Goal: Check status

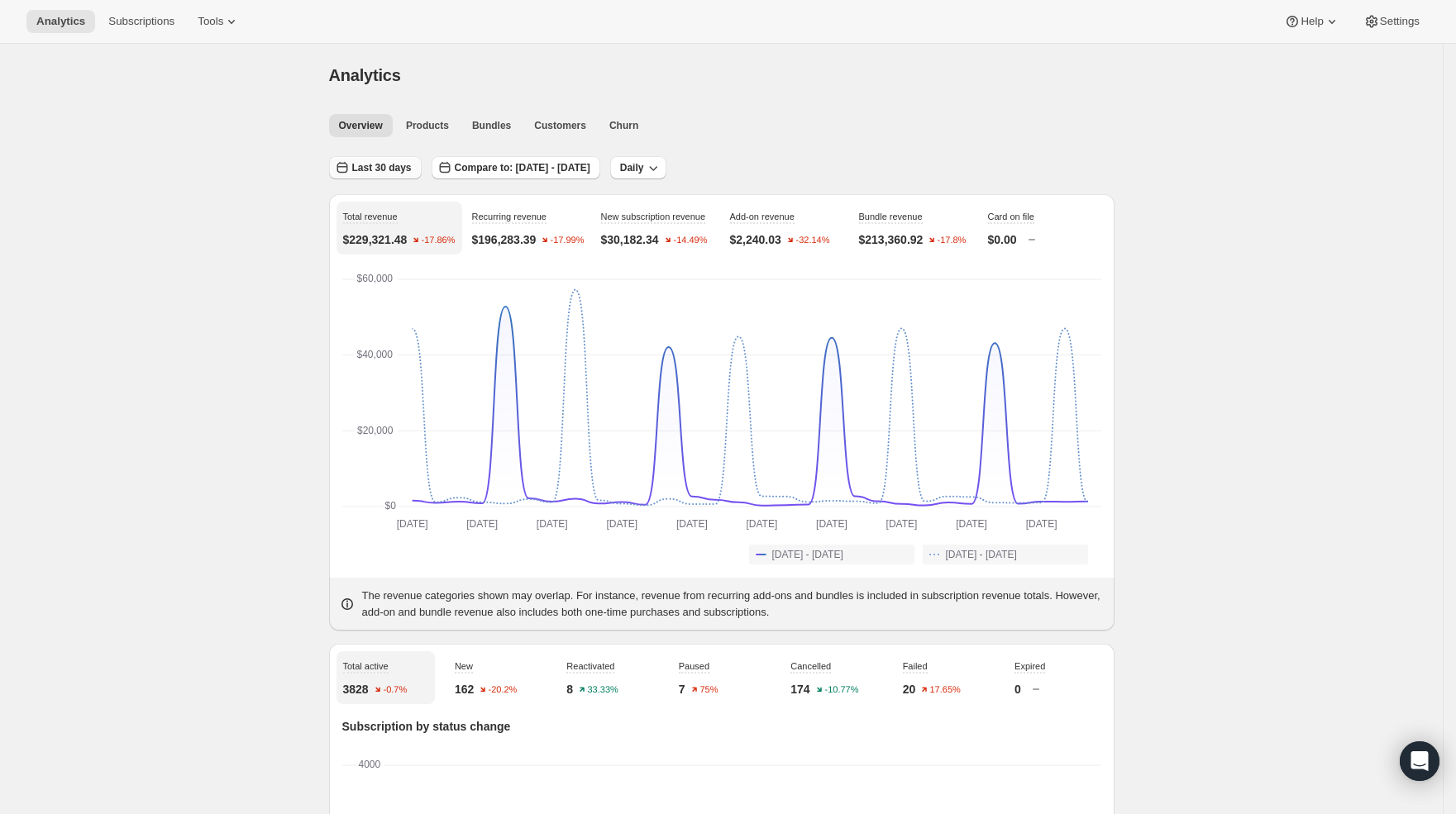
click at [390, 172] on span "Last 30 days" at bounding box center [381, 168] width 59 height 13
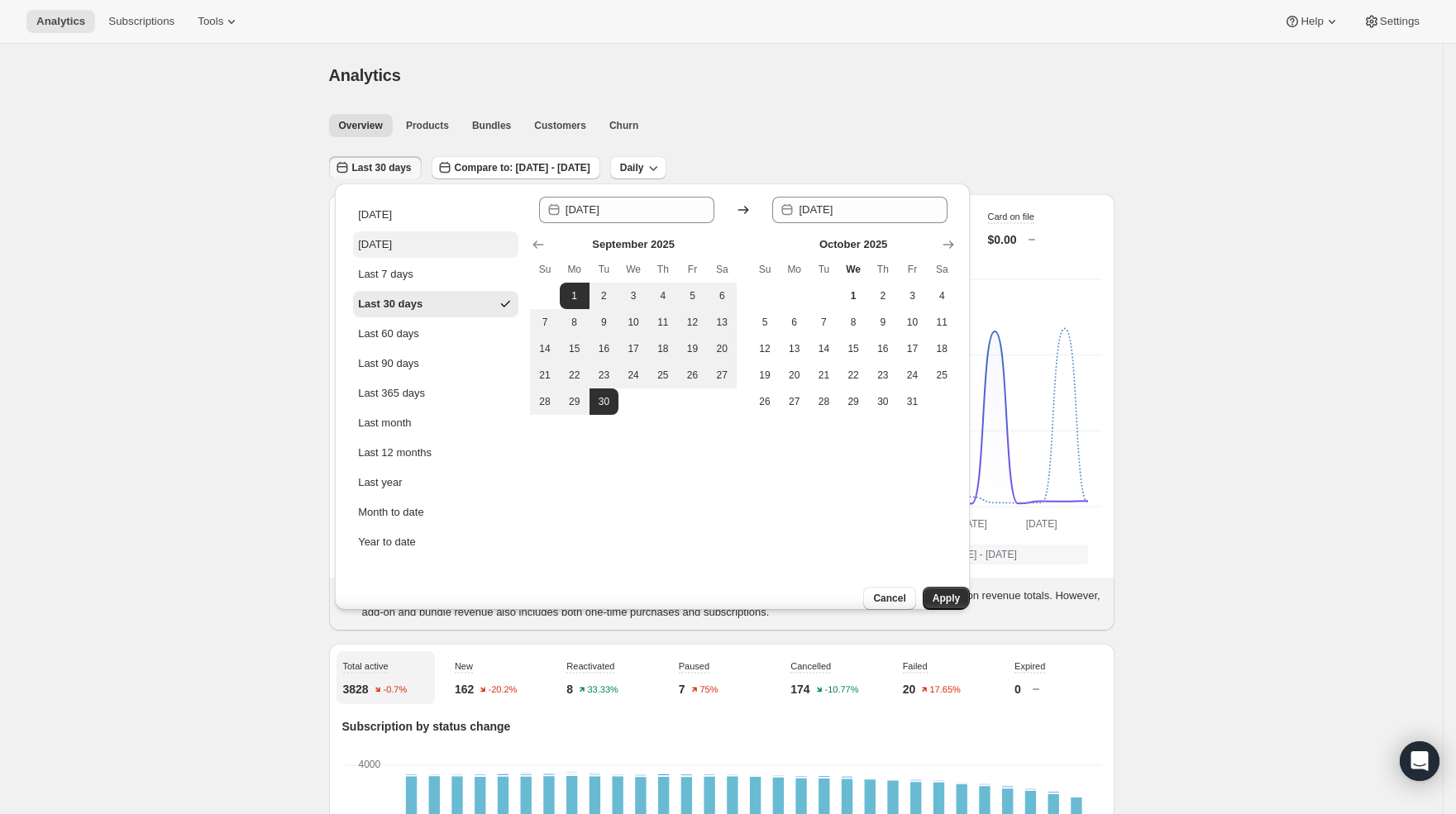
click at [429, 247] on button "[DATE]" at bounding box center [435, 245] width 165 height 26
type input "[DATE]"
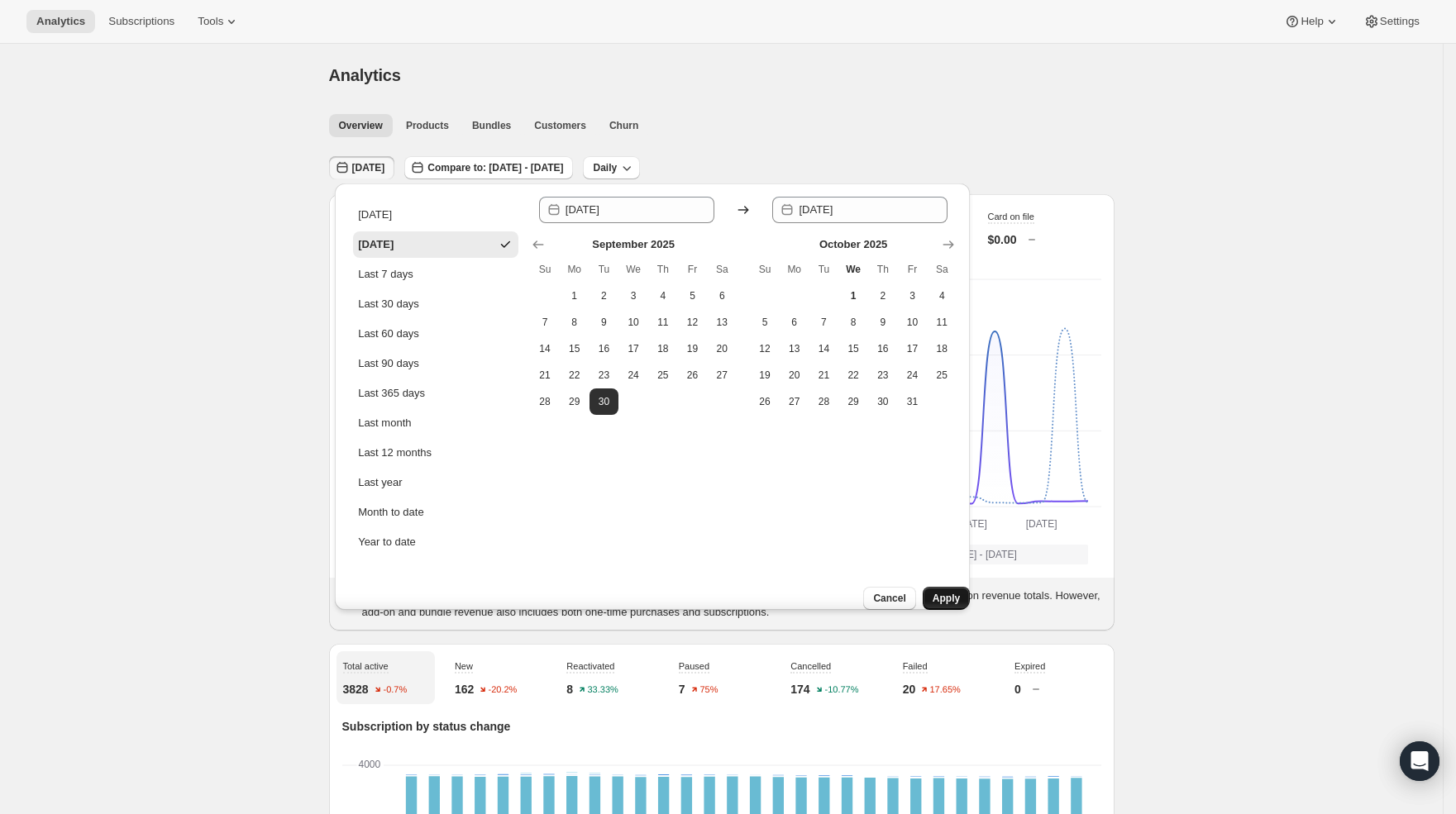
click at [949, 587] on button "Apply" at bounding box center [946, 599] width 47 height 24
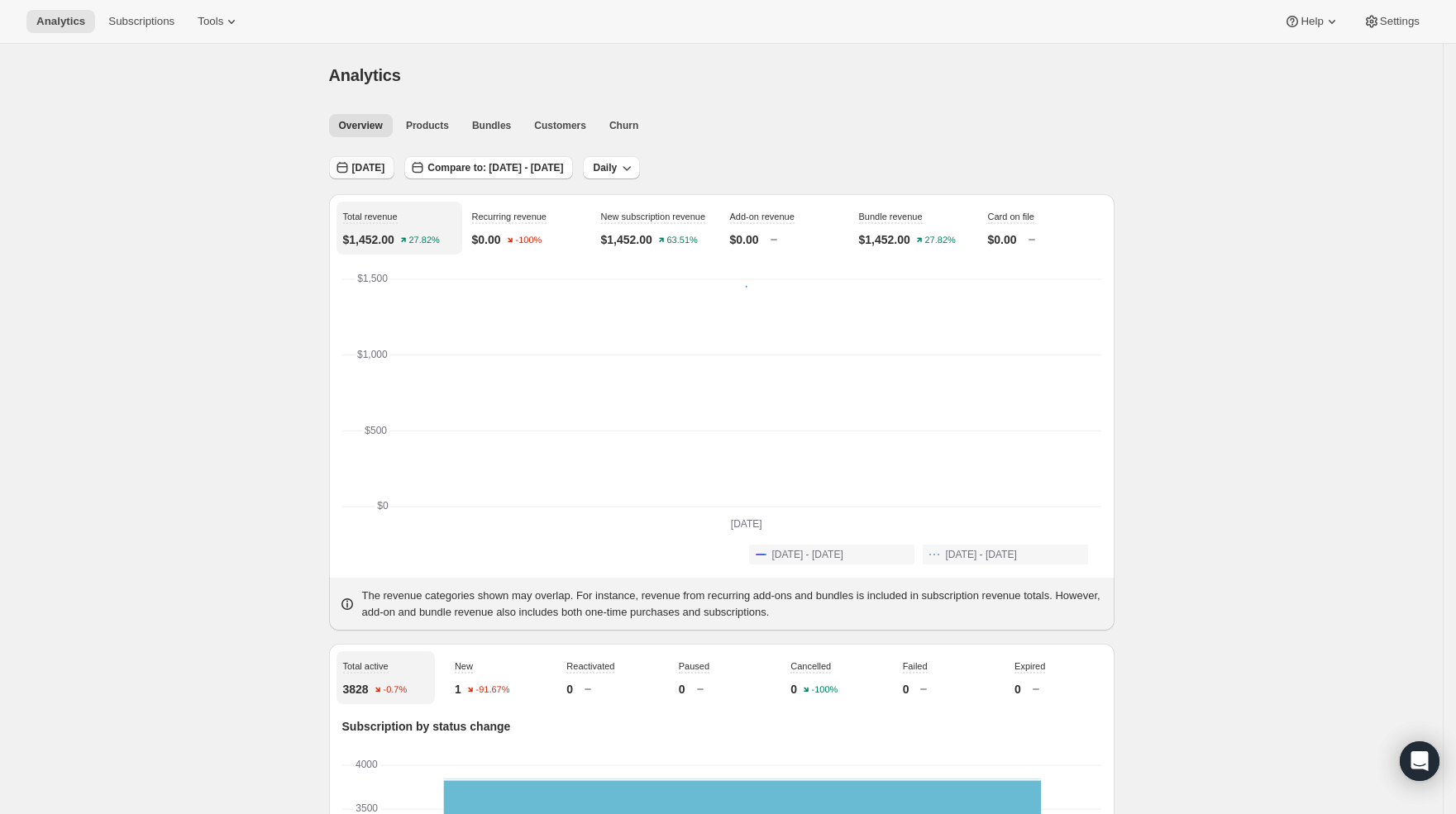
click at [365, 169] on span "[DATE]" at bounding box center [368, 168] width 33 height 13
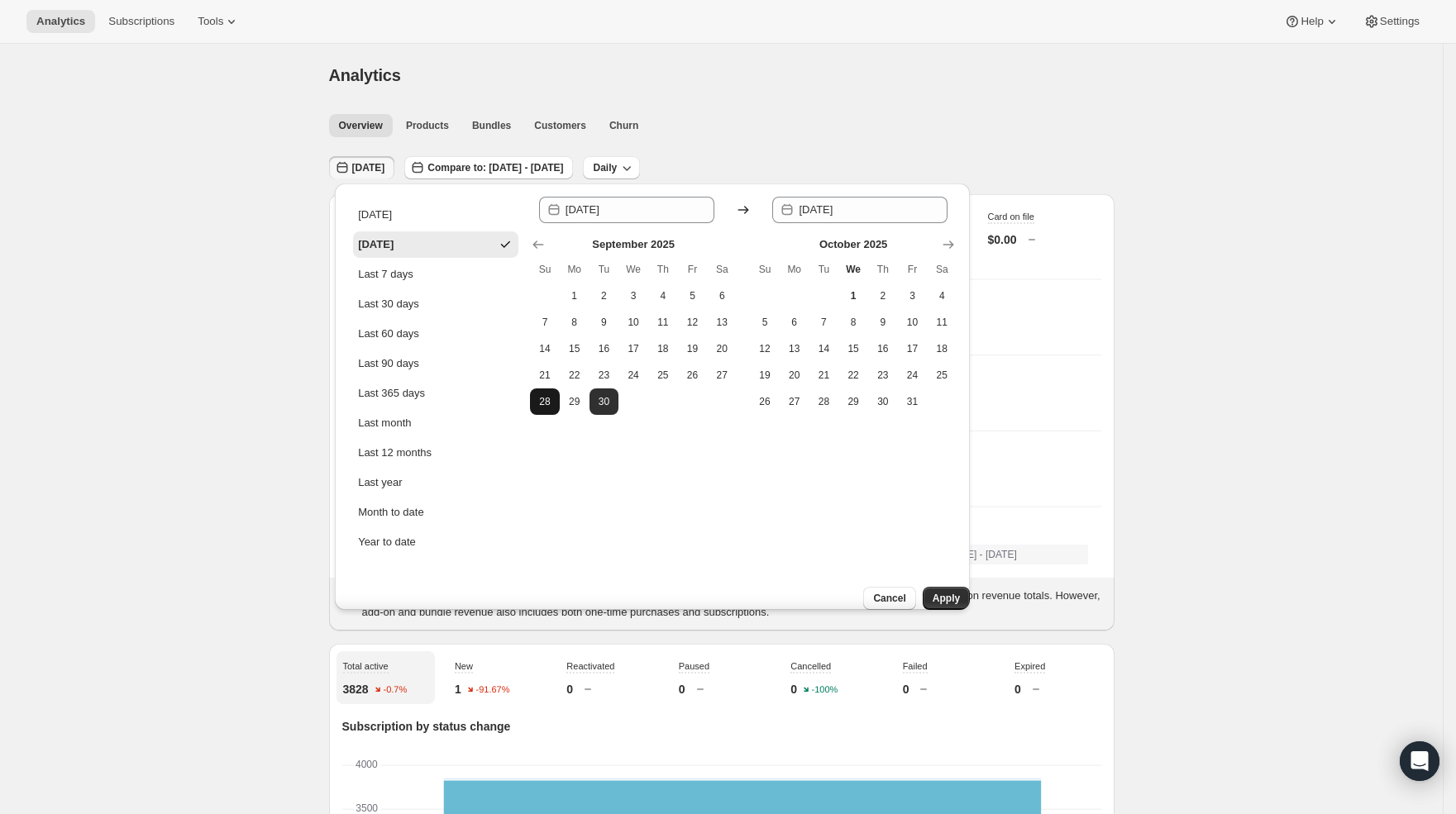
click at [556, 401] on button "28" at bounding box center [545, 401] width 30 height 26
type input "[DATE]"
click at [567, 401] on span "29" at bounding box center [575, 401] width 17 height 13
type input "[DATE]"
click at [572, 400] on span "29" at bounding box center [575, 401] width 17 height 13
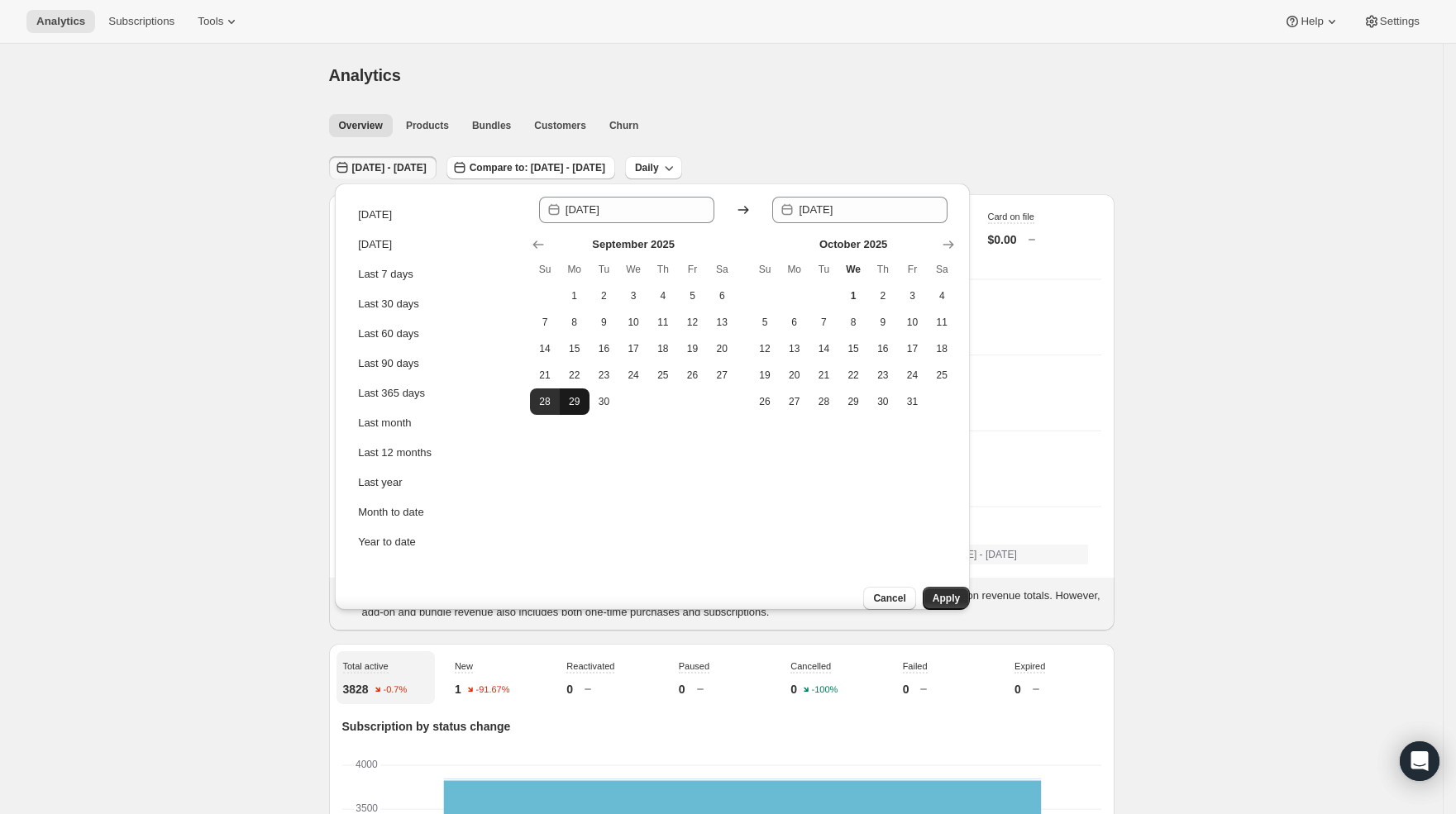
type input "[DATE]"
click at [933, 592] on span "Apply" at bounding box center [946, 599] width 27 height 13
